Goal: Find specific page/section: Find specific page/section

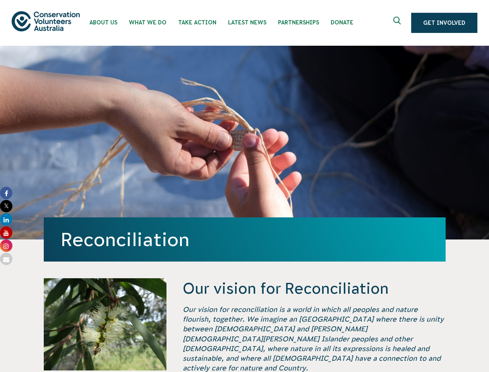
click at [244, 186] on div "Reconciliation" at bounding box center [245, 143] width 402 height 194
click at [399, 23] on icon "Expand search box" at bounding box center [398, 23] width 10 height 12
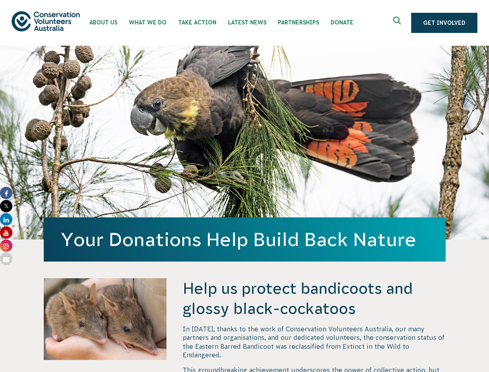
click at [244, 186] on div "Your Donations Help Build Back Nature" at bounding box center [245, 143] width 402 height 194
click at [399, 23] on icon "Expand search box" at bounding box center [398, 23] width 10 height 12
